Goal: Obtain resource: Obtain resource

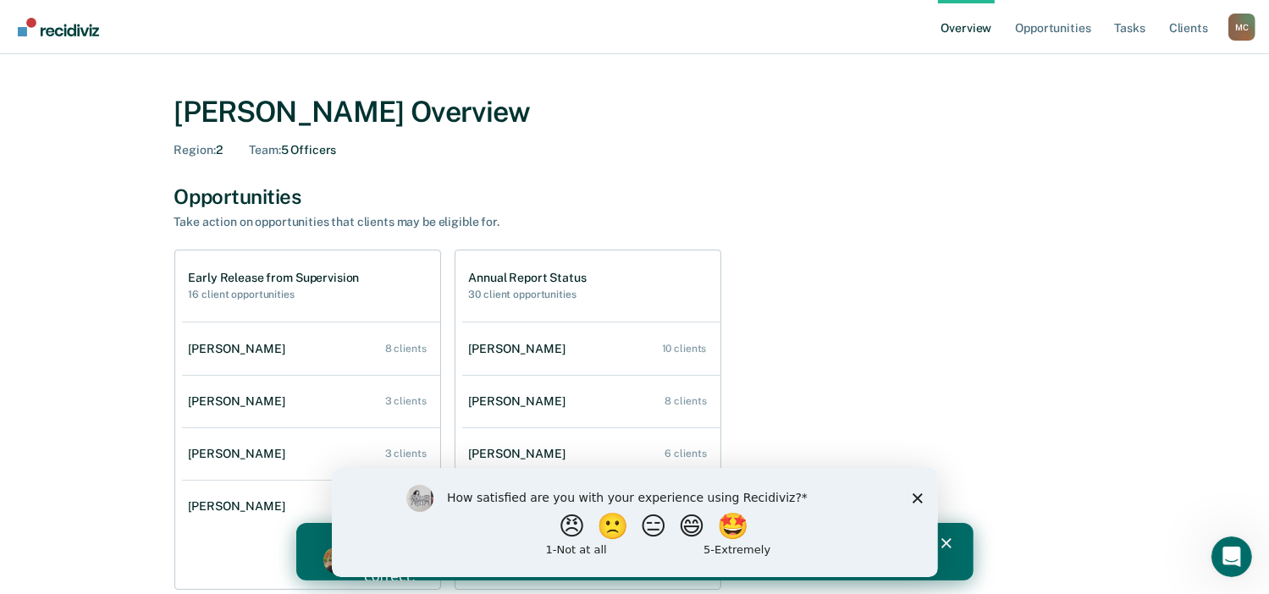
click at [912, 493] on icon "Close survey" at bounding box center [917, 498] width 10 height 10
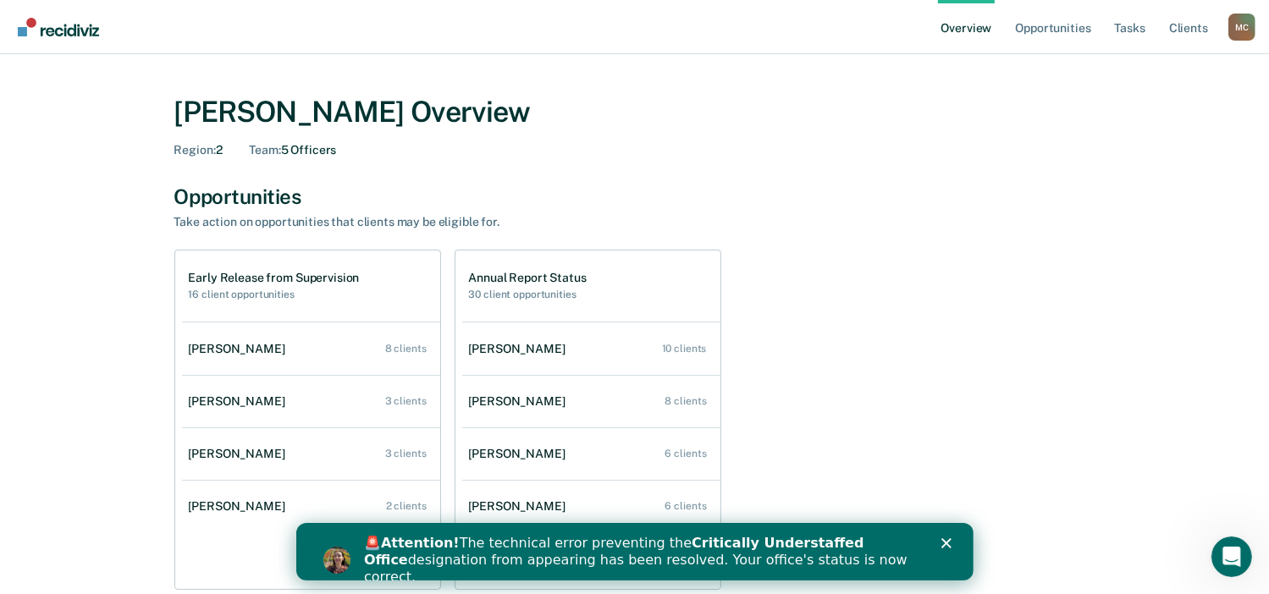
click at [941, 546] on polygon "Close" at bounding box center [945, 543] width 10 height 10
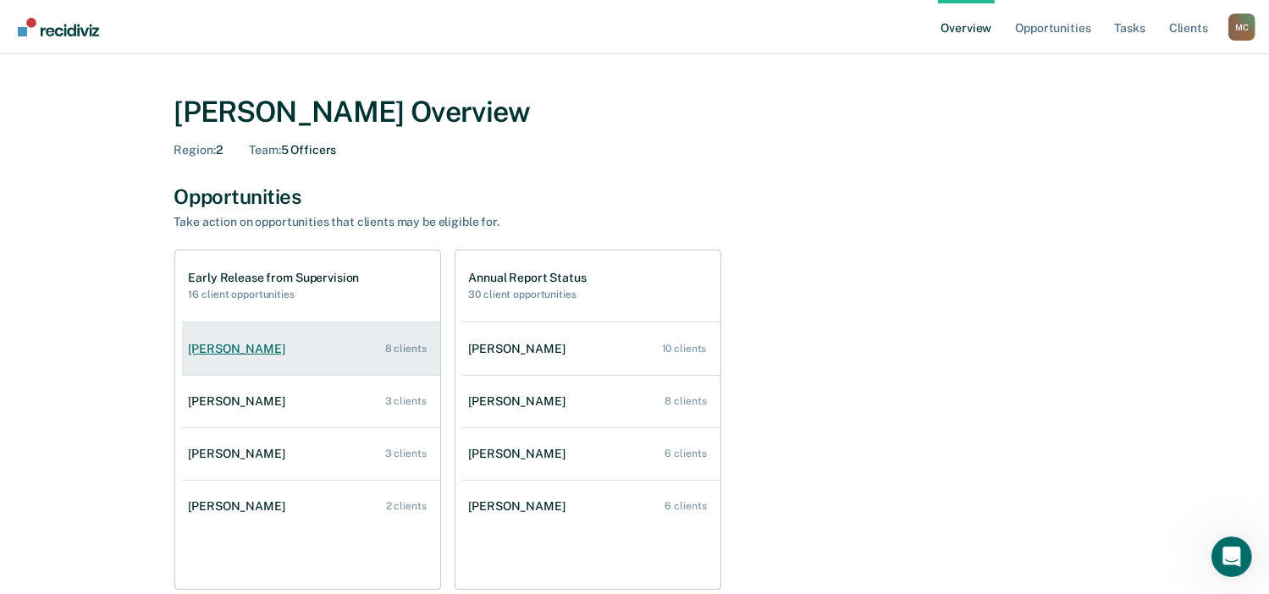
click at [356, 363] on link "[PERSON_NAME] 8 clients" at bounding box center [311, 349] width 258 height 48
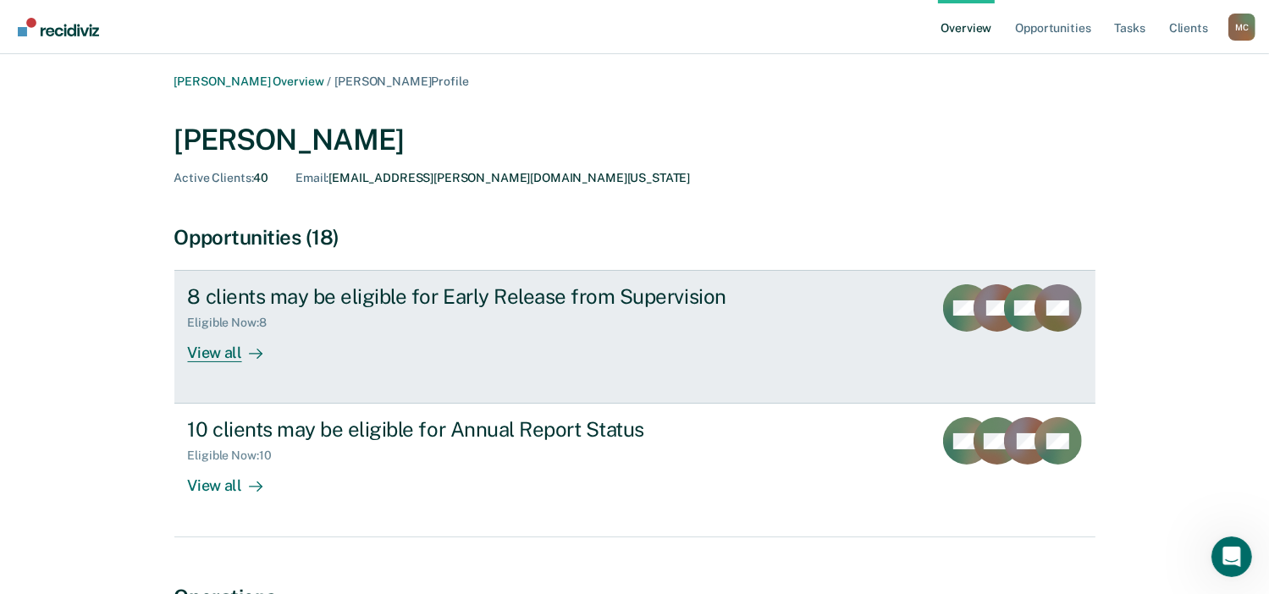
click at [240, 358] on div "View all" at bounding box center [235, 346] width 95 height 33
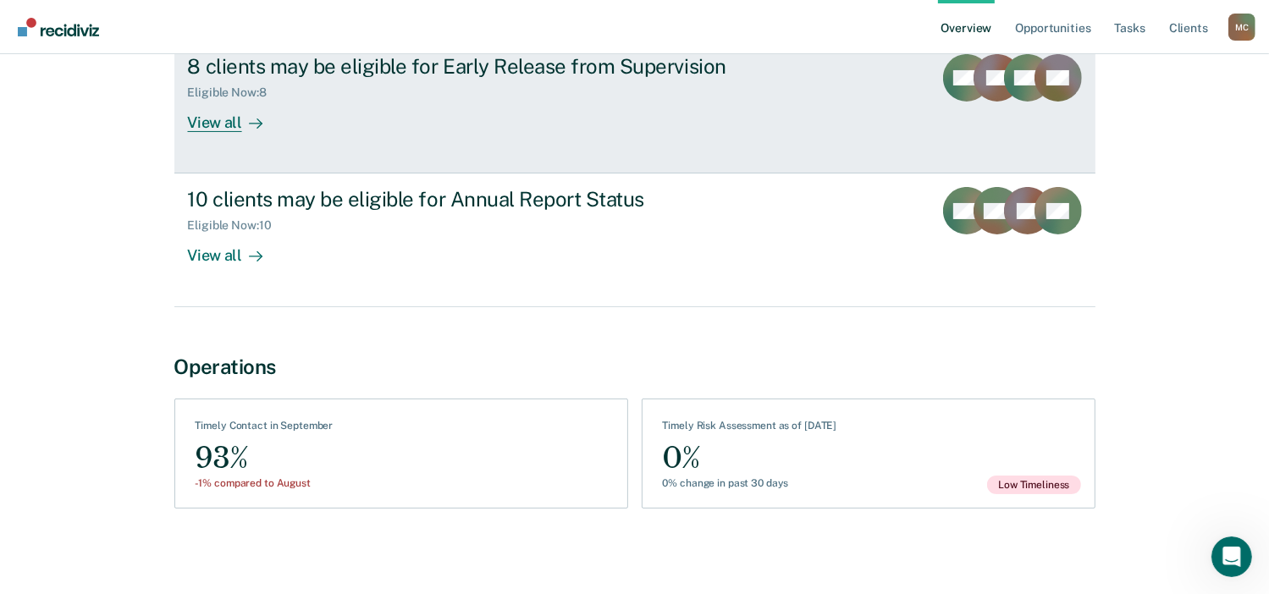
scroll to position [232, 0]
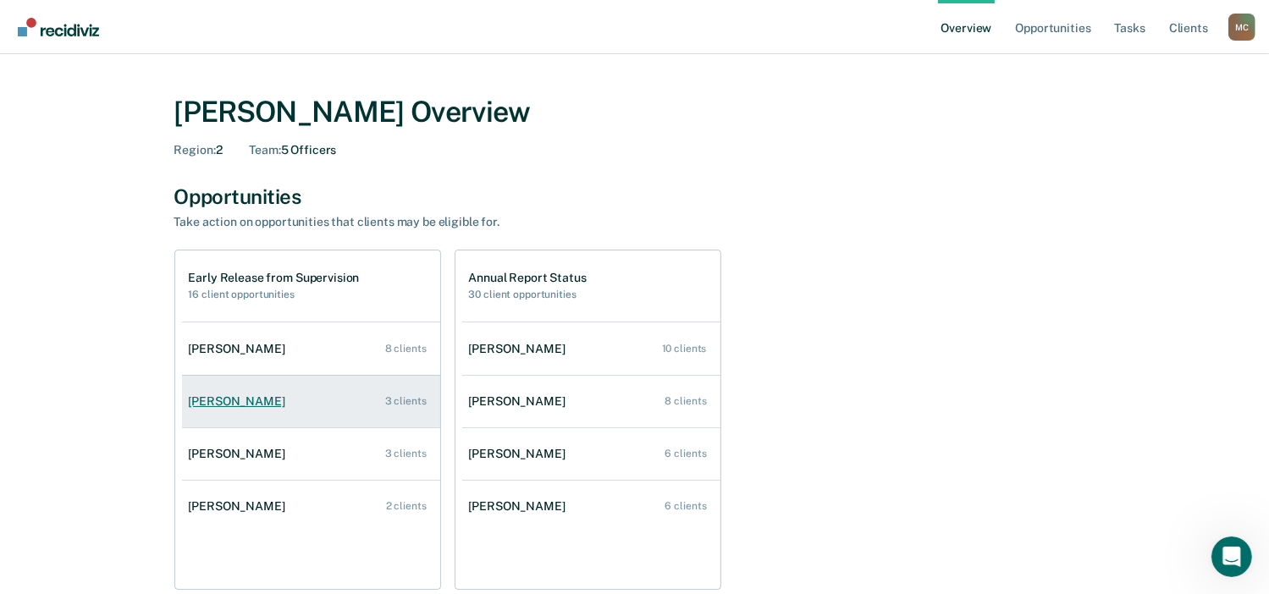
click at [278, 405] on link "[PERSON_NAME] 3 clients" at bounding box center [311, 402] width 258 height 48
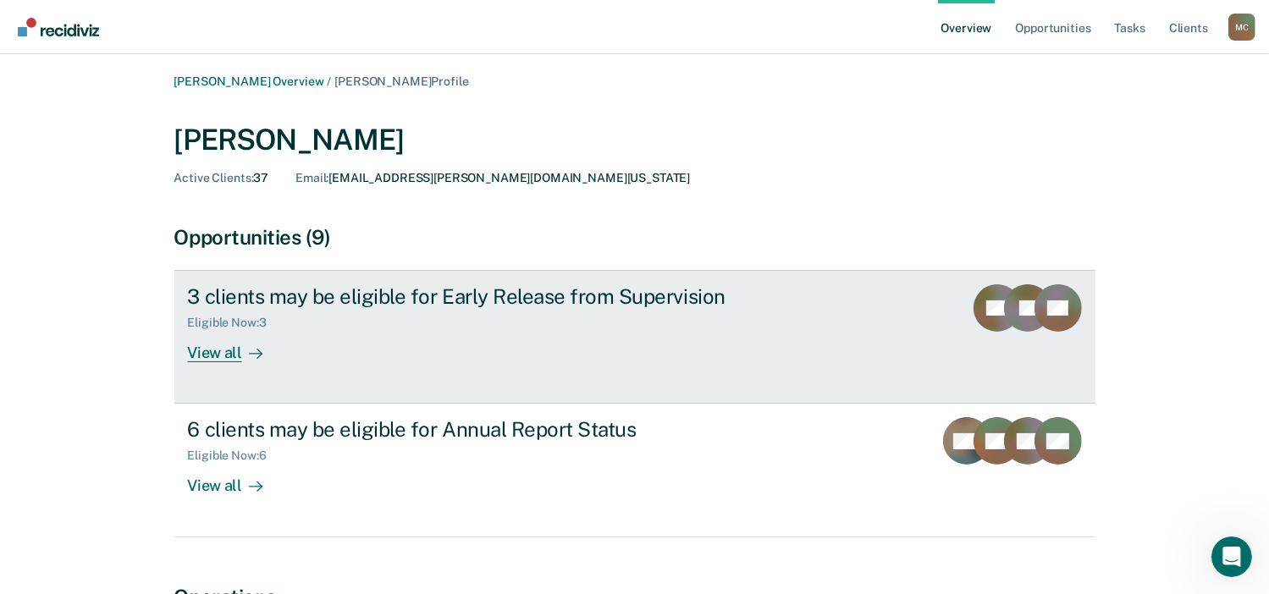
click at [214, 356] on div "View all" at bounding box center [235, 346] width 95 height 33
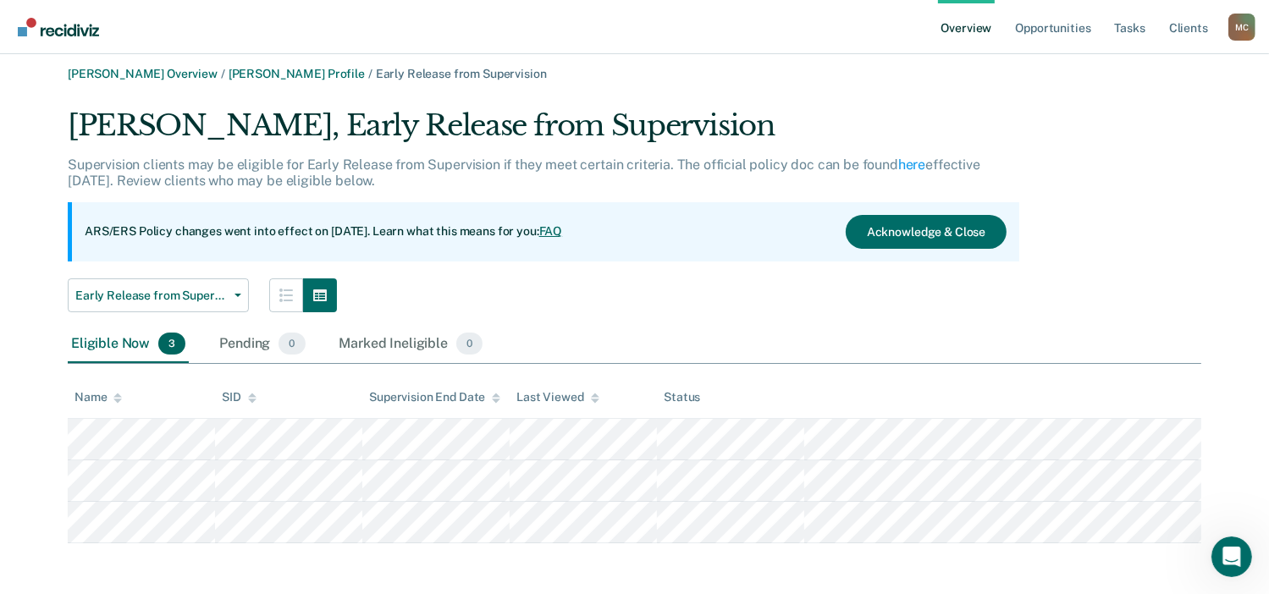
scroll to position [10, 0]
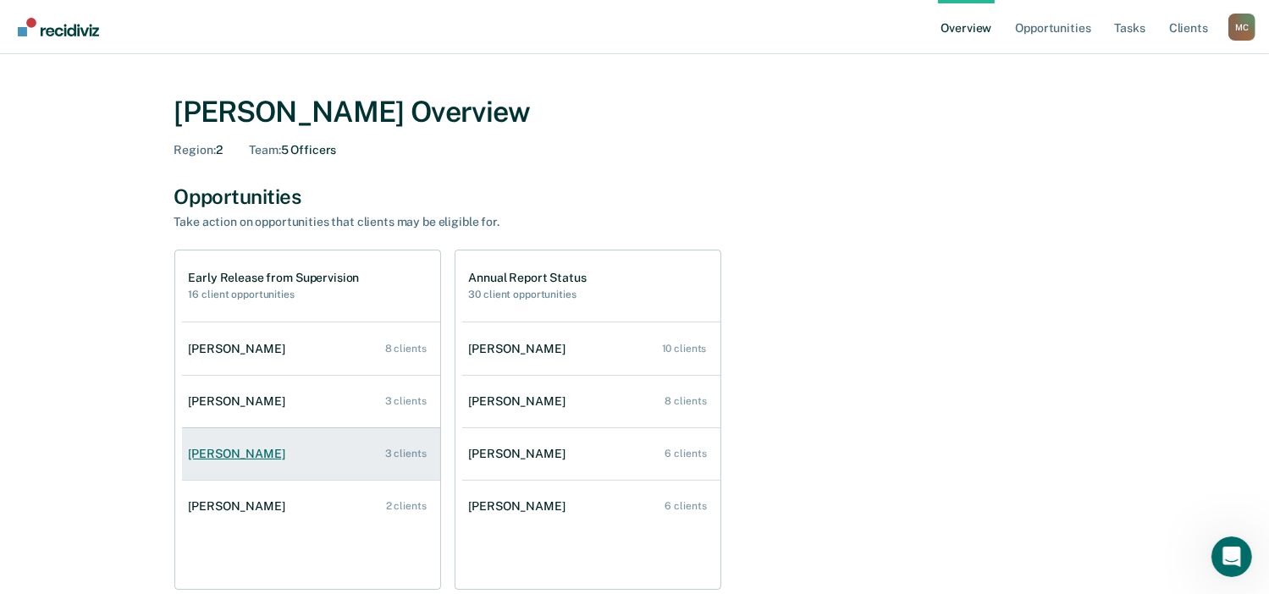
click at [241, 444] on link "[PERSON_NAME] 3 clients" at bounding box center [311, 454] width 258 height 48
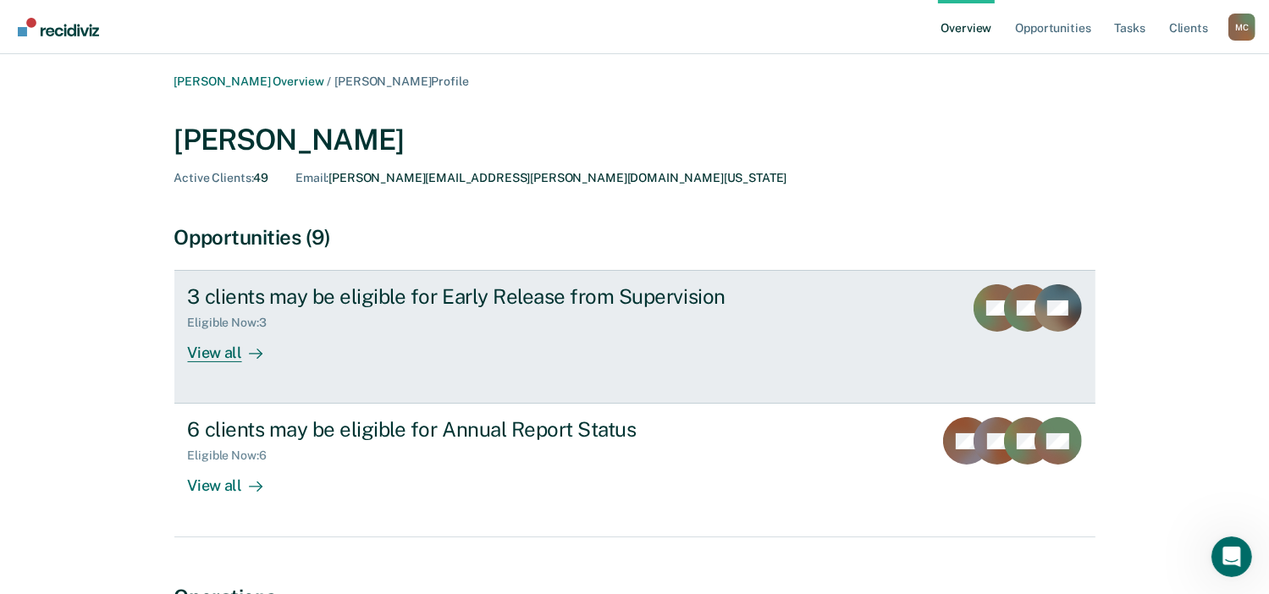
click at [245, 352] on div at bounding box center [252, 353] width 20 height 19
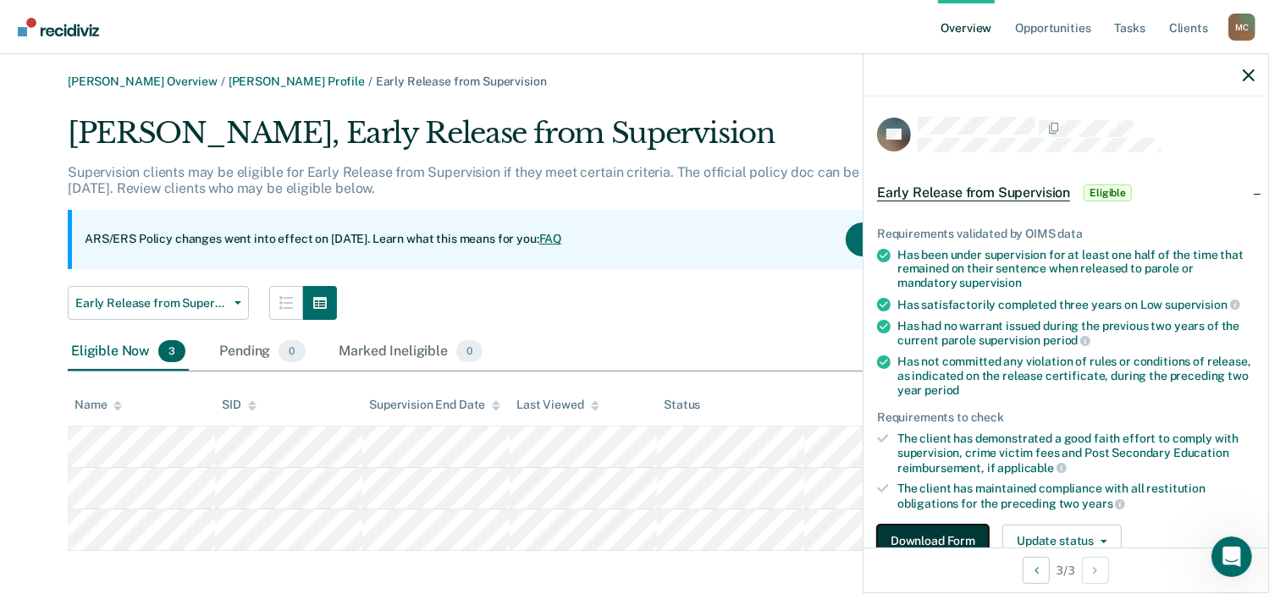
click at [918, 533] on button "Download Form" at bounding box center [933, 542] width 112 height 34
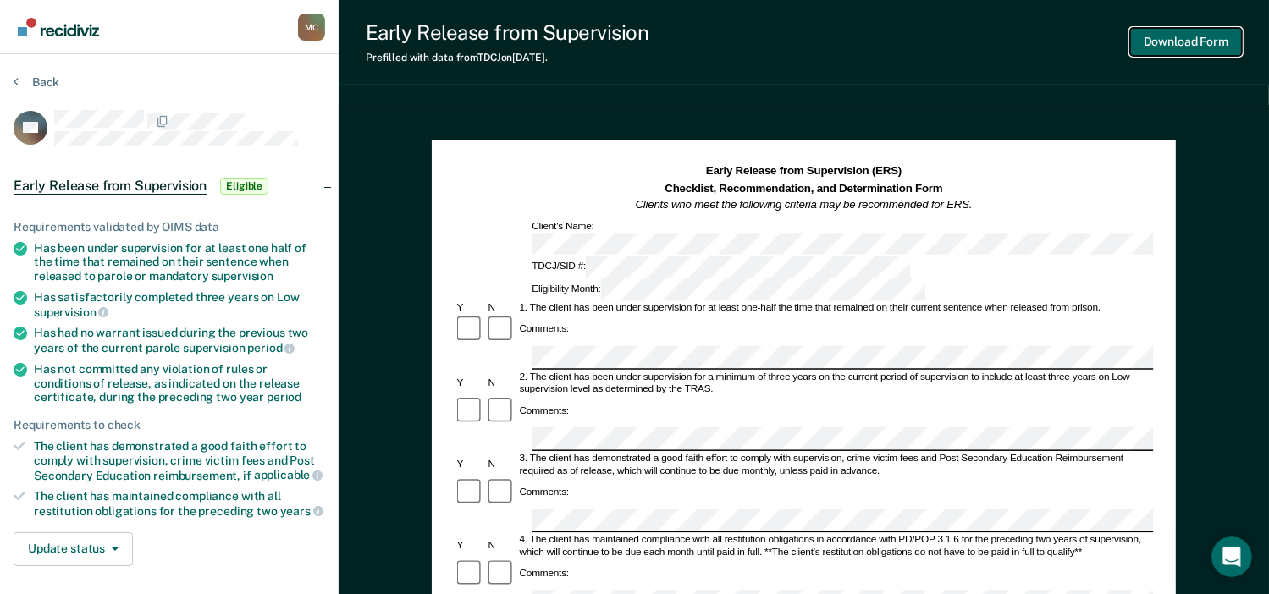
click at [1211, 47] on button "Download Form" at bounding box center [1186, 42] width 112 height 28
